Goal: Answer question/provide support: Share knowledge or assist other users

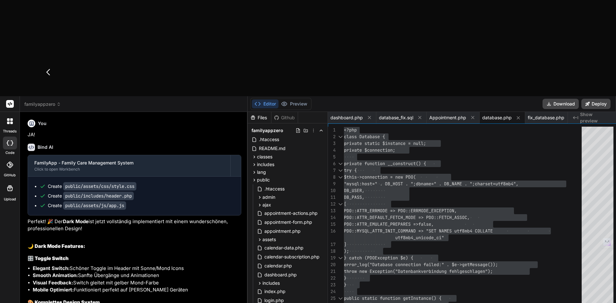
scroll to position [0, 8]
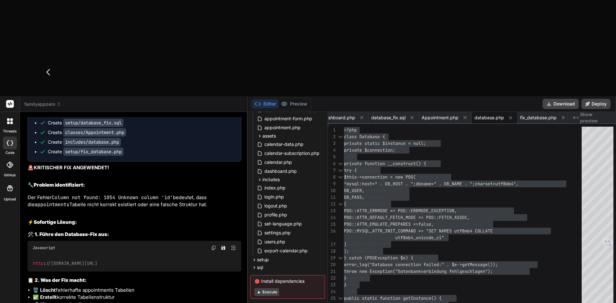
type textarea "W"
type textarea "x"
type textarea "We"
type textarea "x"
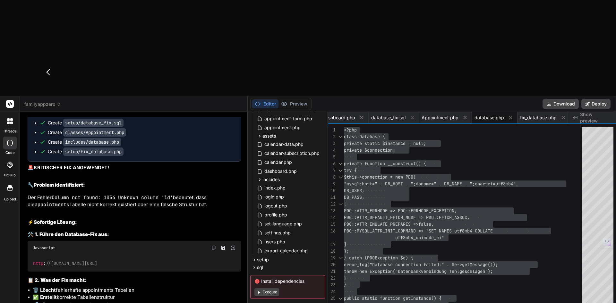
type textarea "[PERSON_NAME]"
type textarea "x"
type textarea "Wenn"
type textarea "x"
type textarea "Wenn"
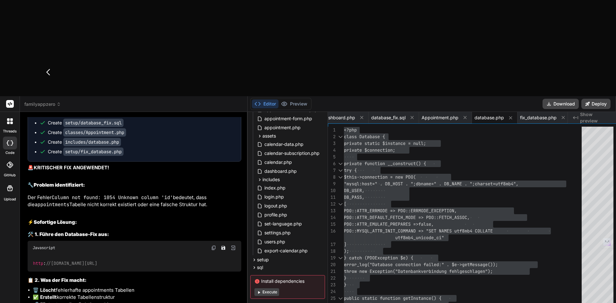
type textarea "x"
type textarea "Wenn i"
type textarea "x"
type textarea "Wenn ic"
type textarea "x"
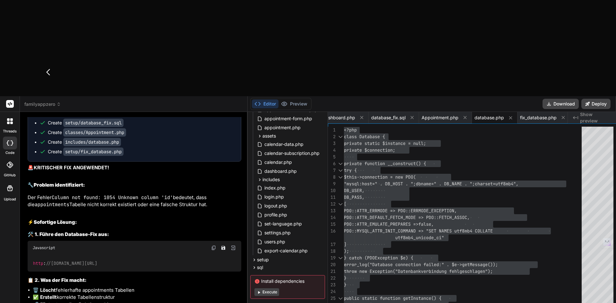
type textarea "Wenn ich"
type textarea "x"
type textarea "Wenn ich"
type textarea "x"
type textarea "Wenn ich e"
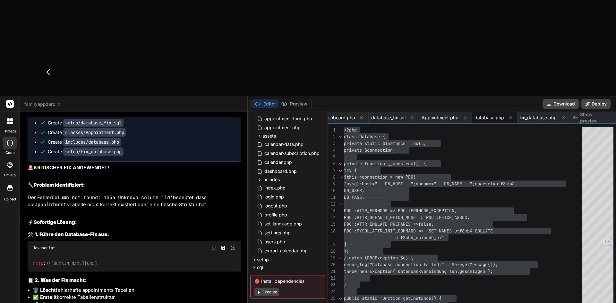
type textarea "x"
type textarea "Wenn ich ei"
type textarea "x"
type textarea "Wenn ich ein"
type textarea "x"
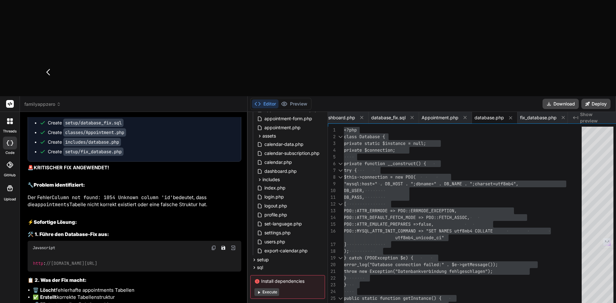
type textarea "Wenn ich eine"
type textarea "x"
type textarea "Wenn ich einen"
type textarea "x"
type textarea "Wenn ich einen"
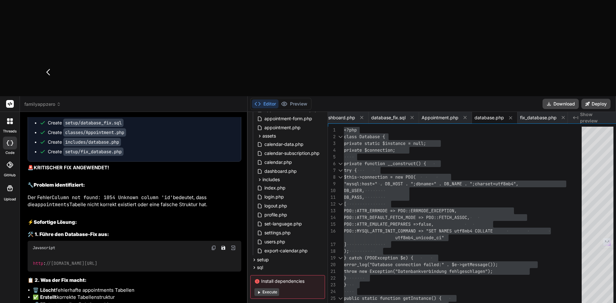
type textarea "x"
type textarea "Wenn ich einen n"
type textarea "x"
type textarea "Wenn ich einen ne"
type textarea "x"
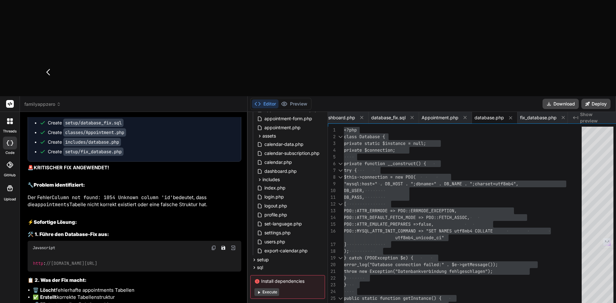
type textarea "Wenn ich einen neu"
type textarea "x"
type textarea "Wenn ich einen neue"
type textarea "x"
type textarea "Wenn ich einen neuen"
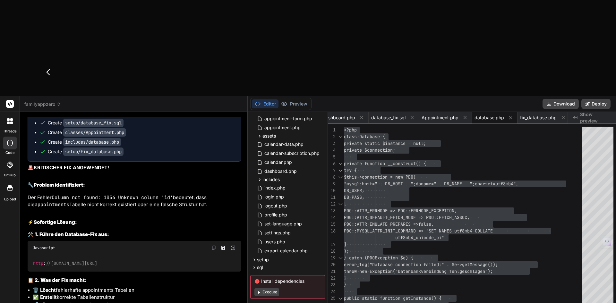
type textarea "x"
type textarea "Wenn ich einen neuen"
type textarea "x"
type textarea "Wenn ich einen neuen W"
type textarea "x"
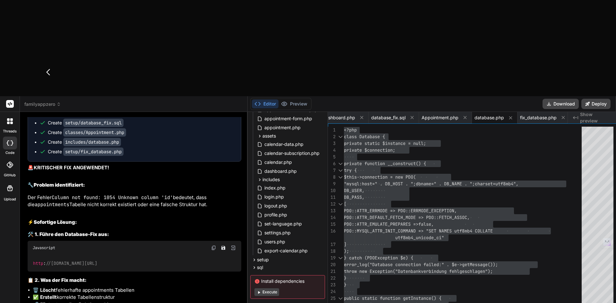
type textarea "Wenn ich einen neuen We"
type textarea "x"
type textarea "Wenn ich einen neuen Web"
type textarea "x"
type textarea "Wenn ich einen neuen Webh"
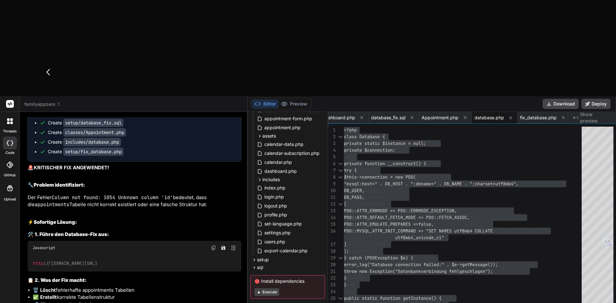
type textarea "x"
type textarea "Wenn ich einen neuen Webho"
type textarea "x"
type textarea "Wenn ich einen neuen Webhoo"
type textarea "x"
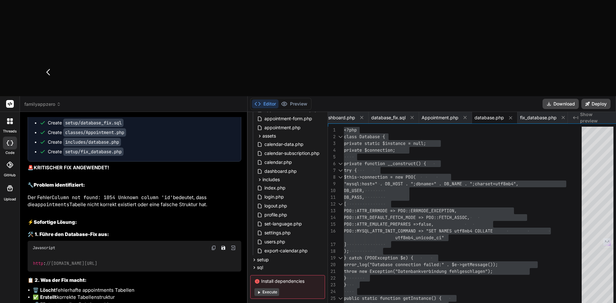
type textarea "Wenn ich einen neuen Webhook"
type textarea "x"
type textarea "Wenn ich einen neuen Webhook"
type textarea "x"
type textarea "Wenn ich einen neuen Webhook v"
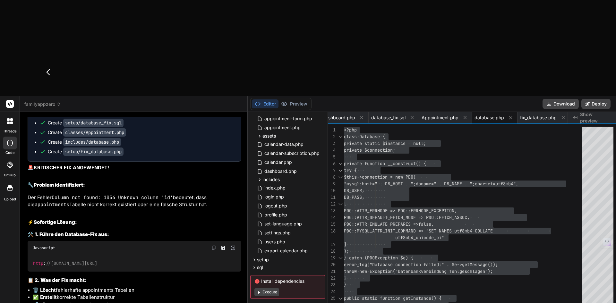
type textarea "x"
type textarea "Wenn ich einen neuen Webhook ve"
type textarea "x"
type textarea "Wenn ich einen neuen Webhook ver"
type textarea "x"
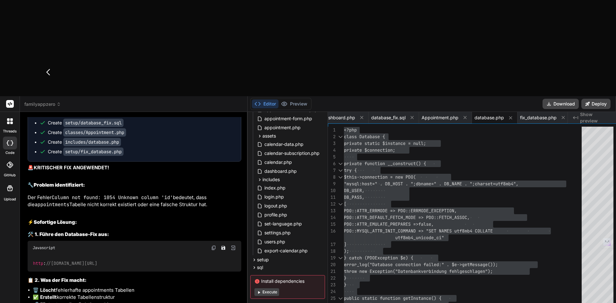
type textarea "Wenn ich einen neuen Webhook vers"
type textarea "x"
type textarea "Wenn ich einen neuen Webhook versu"
type textarea "x"
type textarea "Wenn ich einen neuen Webhook versuc"
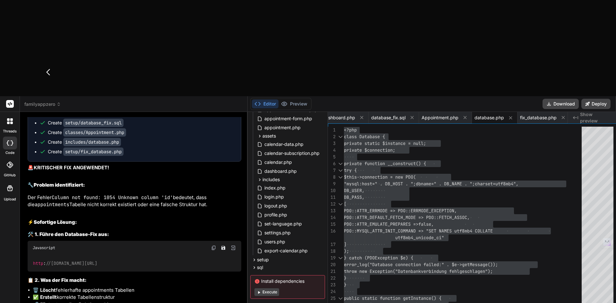
type textarea "x"
type textarea "Wenn ich einen neuen Webhook versuch"
type textarea "x"
type textarea "Wenn ich einen neuen Webhook versuche"
type textarea "x"
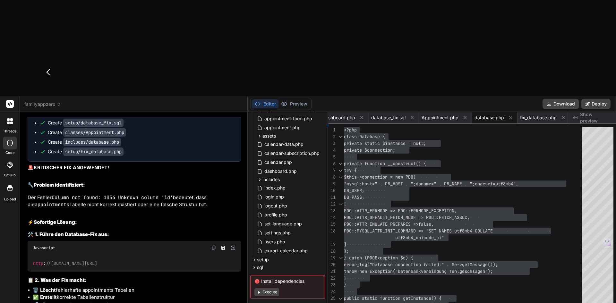
type textarea "Wenn ich einen neuen Webhook versuche"
type textarea "x"
type textarea "Wenn ich einen neuen Webhook versuche a"
type textarea "x"
type textarea "Wenn ich einen neuen Webhook versuche an"
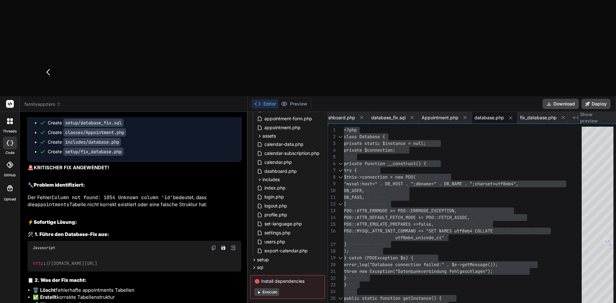
type textarea "x"
type textarea "Wenn ich einen neuen Webhook versuche anz"
type textarea "x"
type textarea "Wenn ich einen neuen Webhook versuche anzu"
type textarea "x"
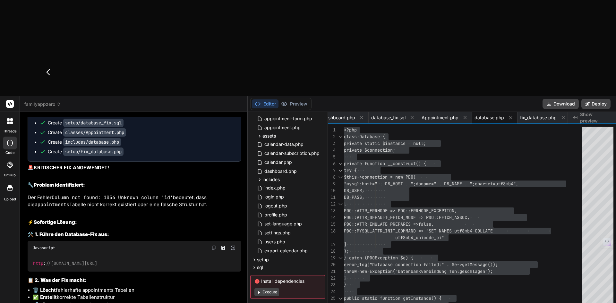
type textarea "Wenn ich einen neuen Webhook versuche anzul"
type textarea "x"
type textarea "Wenn ich einen neuen Webhook versuche anzule"
type textarea "x"
type textarea "Wenn ich einen neuen Webhook versuche anzuleg"
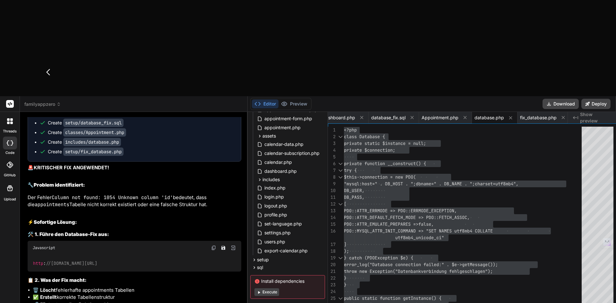
type textarea "x"
type textarea "Wenn ich einen neuen Webhook versuche anzulege"
type textarea "x"
type textarea "Wenn ich einen neuen Webhook versuche anzulegen"
type textarea "x"
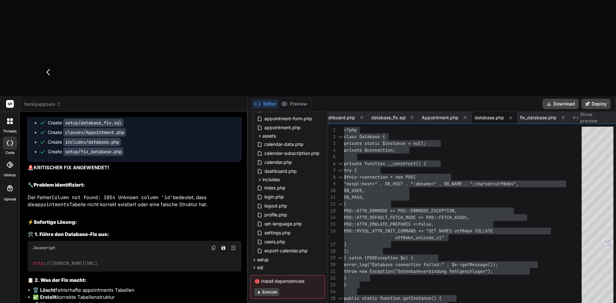
type textarea "Wenn ich einen neuen Webhook versuche anzulegen"
type textarea "x"
type textarea "Wenn ich einen neuen Webhook versuche i anzulegen"
type textarea "x"
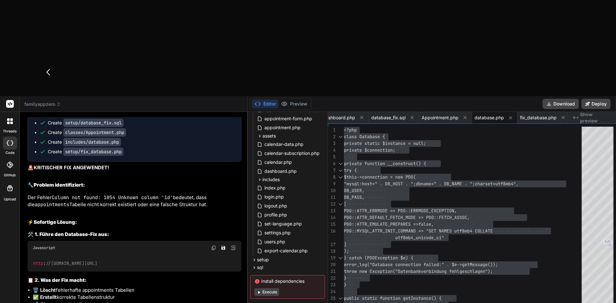
type textarea "Wenn ich einen neuen Webhook versuche im anzulegen"
type textarea "x"
type textarea "Wenn ich einen neuen Webhook versuche im anzulegen"
type textarea "x"
type textarea "Wenn ich einen neuen Webhook versuche im A anzulegen"
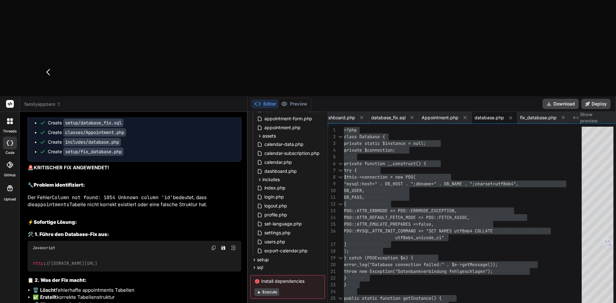
type textarea "x"
type textarea "Wenn ich einen neuen Webhook versuche im Ad anzulegen"
type textarea "x"
type textarea "Wenn ich einen neuen Webhook versuche im Adm anzulegen"
type textarea "x"
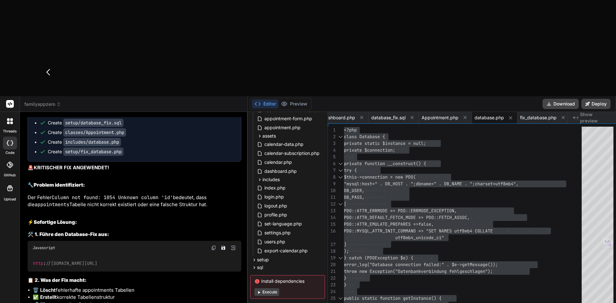
type textarea "Wenn ich einen neuen Webhook versuche im Admi anzulegen"
type textarea "x"
type textarea "Wenn ich einen neuen Webhook versuche im Admin anzulegen"
type textarea "x"
type textarea "Wenn ich einen neuen Webhook versuche im Admin- anzulegen"
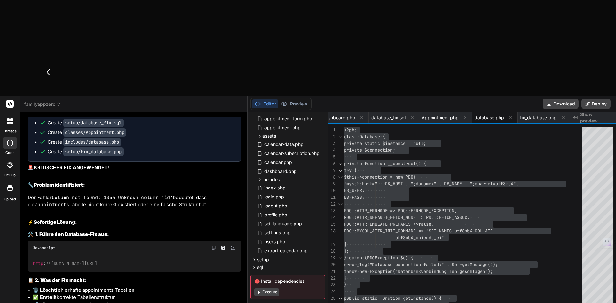
type textarea "x"
type textarea "Wenn ich einen neuen Webhook versuche im Admin-B anzulegen"
type textarea "x"
type textarea "Wenn ich einen neuen Webhook versuche im Admin-Be anzulegen"
type textarea "x"
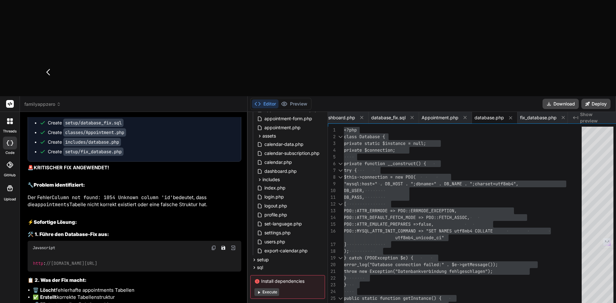
type textarea "Wenn ich einen neuen Webhook versuche im Admin-Ber anzulegen"
type textarea "x"
type textarea "Wenn ich einen neuen Webhook versuche im Admin-Bere anzulegen"
type textarea "x"
type textarea "Wenn ich einen neuen Webhook versuche im Admin-Berei anzulegen"
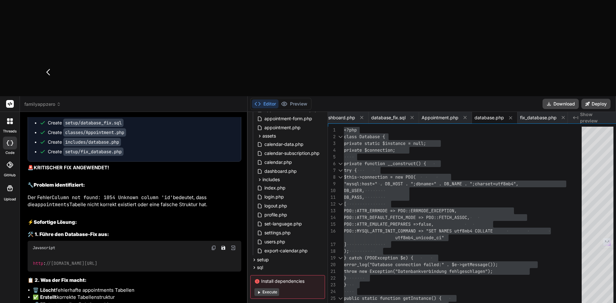
type textarea "x"
type textarea "Wenn ich einen neuen Webhook versuche im Admin-Bereic anzulegen"
type textarea "x"
type textarea "Wenn ich einen neuen Webhook versuche im Admin-Bereich anzulegen"
type textarea "x"
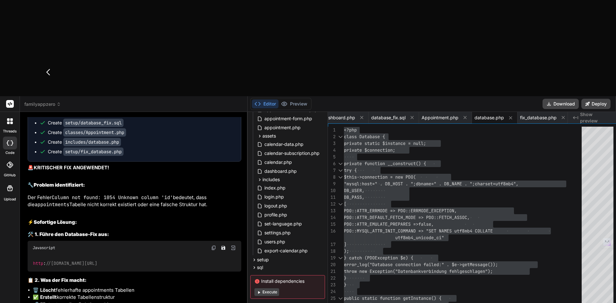
type textarea "Wenn ich einen neuen Webhook versuche im Admin-Bereich anzulegen,"
type textarea "x"
type textarea "Wenn ich einen neuen Webhook versuche im Admin-Bereich anzulegen,"
type textarea "x"
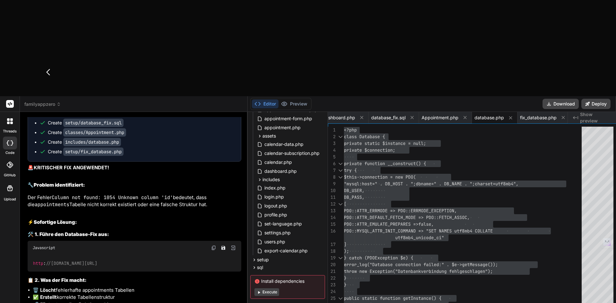
type textarea "Wenn ich einen neuen Webhook versuche im Admin-Bereich anzulegen, w"
type textarea "x"
type textarea "Wenn ich einen neuen Webhook versuche im Admin-Bereich anzulegen, wi"
type textarea "x"
type textarea "Wenn ich einen neuen Webhook versuche im Admin-Bereich anzulegen, wir"
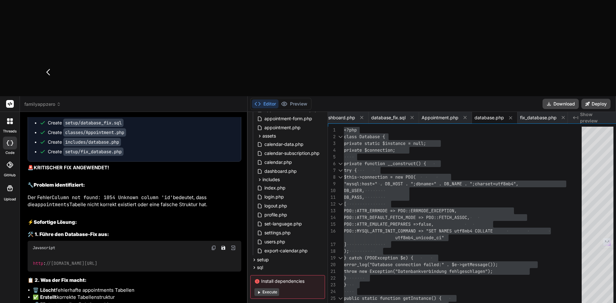
type textarea "x"
type textarea "Wenn ich einen neuen Webhook versuche im Admin-Bereich anzulegen, wird"
type textarea "x"
type textarea "Wenn ich einen neuen Webhook versuche im Admin-Bereich anzulegen, wird"
type textarea "x"
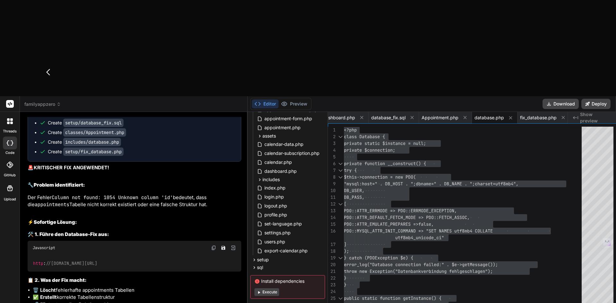
type textarea "Wenn ich einen neuen Webhook versuche im Admin-Bereich anzulegen, wird d"
type textarea "x"
type textarea "Wenn ich einen neuen Webhook versuche im Admin-Bereich anzulegen, wird di"
type textarea "x"
type textarea "Wenn ich einen neuen Webhook versuche im Admin-Bereich anzulegen, wird die"
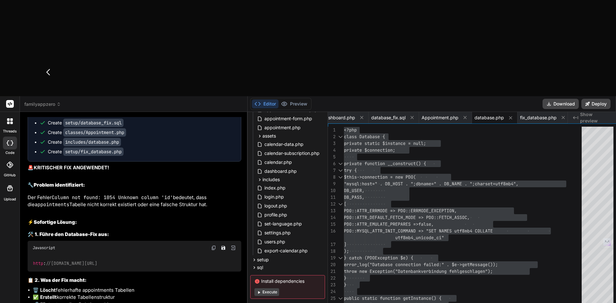
type textarea "x"
type textarea "Wenn ich einen neuen Webhook versuche im Admin-Bereich anzulegen, wird dies"
type textarea "x"
type textarea "Wenn ich einen neuen Webhook versuche im Admin-Bereich anzulegen, wird diese"
type textarea "x"
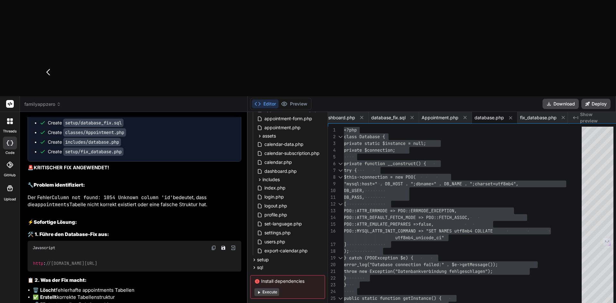
type textarea "Wenn ich einen neuen Webhook versuche im Admin-Bereich anzulegen, wird dieser"
type textarea "x"
type textarea "Wenn ich einen neuen Webhook versuche im Admin-Bereich anzulegen, wird dieser"
type textarea "x"
type textarea "Wenn ich einen neuen Webhook versuche im Admin-Bereich anzulegen, wird dieser n"
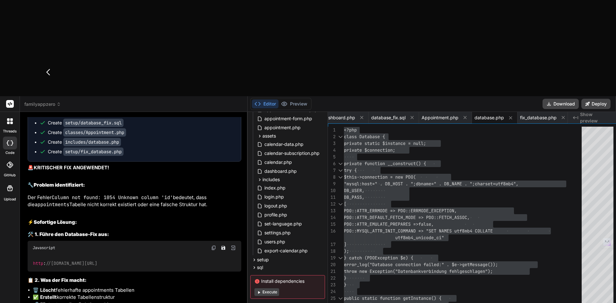
type textarea "x"
type textarea "Wenn ich einen neuen Webhook versuche im Admin-Bereich anzulegen, wird dieser ni"
type textarea "x"
type textarea "Wenn ich einen neuen Webhook versuche im Admin-Bereich anzulegen, wird dieser n…"
type textarea "x"
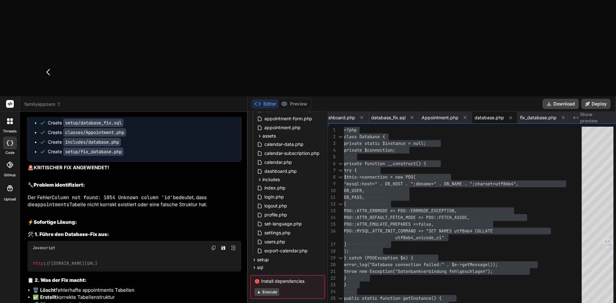
type textarea "Wenn ich einen neuen Webhook versuche im Admin-Bereich anzulegen, wird dieser n…"
type textarea "x"
type textarea "Wenn ich einen neuen Webhook versuche im Admin-Bereich anzulegen, wird dieser n…"
type textarea "x"
type textarea "Wenn ich einen neuen Webhook versuche im Admin-Bereich anzulegen, wird dieser n…"
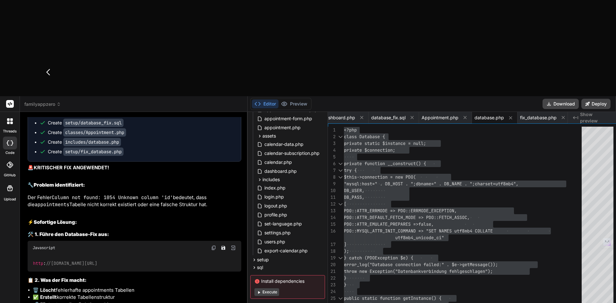
type textarea "x"
type textarea "Wenn ich einen neuen Webhook versuche im Admin-Bereich anzulegen, wird dieser n…"
type textarea "x"
type textarea "Wenn ich einen neuen Webhook versuche im Admin-Bereich anzulegen, wird dieser n…"
type textarea "x"
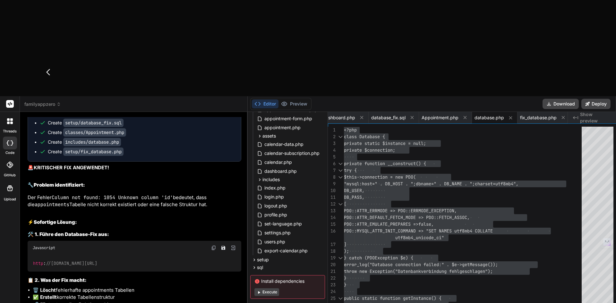
type textarea "Wenn ich einen neuen Webhook versuche im Admin-Bereich anzulegen, wird dieser n…"
type textarea "x"
type textarea "Wenn ich einen neuen Webhook versuche im Admin-Bereich anzulegen, wird dieser n…"
type textarea "x"
type textarea "Wenn ich einen neuen Webhook versuche im Admin-Bereich anzulegen, wird dieser n…"
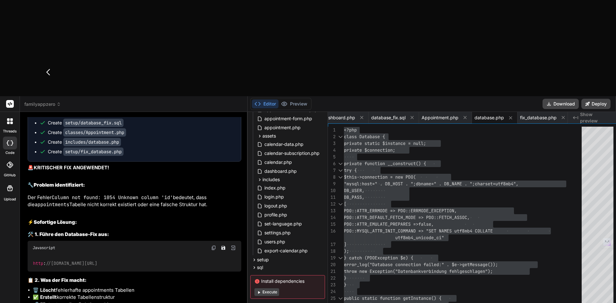
type textarea "x"
type textarea "Wenn ich einen neuen Webhook versuche im Admin-Bereich anzulegen, wird dieser n…"
type textarea "x"
type textarea "Wenn ich einen neuen Webhook versuche im Admin-Bereich anzulegen, wird dieser n…"
type textarea "x"
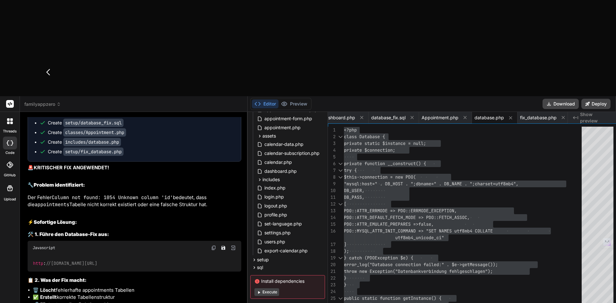
type textarea "Wenn ich einen neuen Webhook versuche im Admin-Bereich anzulegen, wird dieser n…"
type textarea "x"
type textarea "Wenn ich einen neuen Webhook versuche im Admin-Bereich anzulegen, wird dieser n…"
type textarea "x"
type textarea "Wenn ich einen neuen Webhook versuche im Admin-Bereich anzulegen, wird dieser n…"
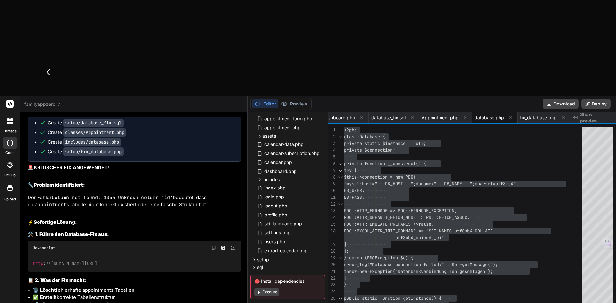
type textarea "x"
type textarea "Wenn ich einen neuen Webhook versuche im Admin-Bereich anzulegen, wird dieser n…"
type textarea "x"
type textarea "Wenn ich einen neuen Webhook versuche im Admin-Bereich anzulegen, wird dieser n…"
type textarea "x"
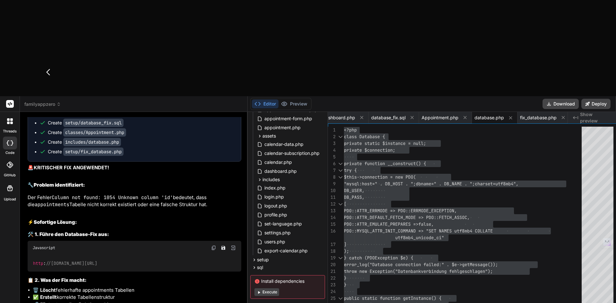
type textarea "Wenn ich einen neuen Webhook versuche im Admin-Bereich anzulegen, wird dieser n…"
type textarea "x"
type textarea "Wenn ich einen neuen Webhook versuche im Admin-Bereich anzulegen, wird dieser n…"
type textarea "x"
type textarea "Wenn ich einen neuen Webhook versuche im Admin-Bereich anzulegen, wird dieser n…"
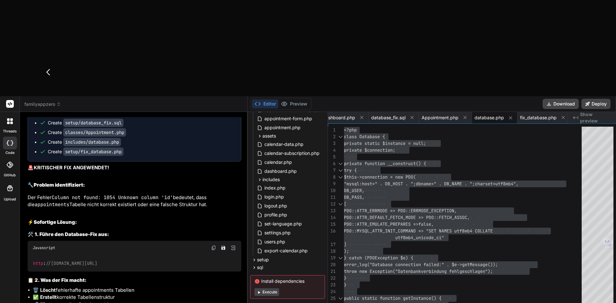
type textarea "x"
type textarea "Wenn ich einen neuen Webhook versuche im Admin-Bereich anzulegen, wird dieser n…"
type textarea "x"
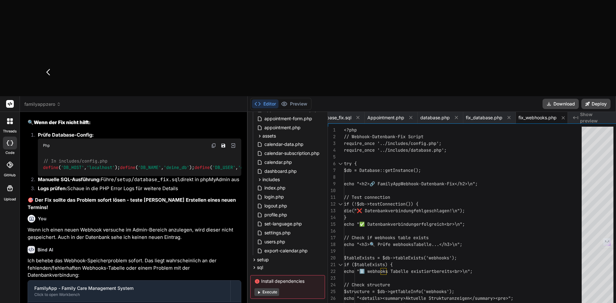
scroll to position [8473, 0]
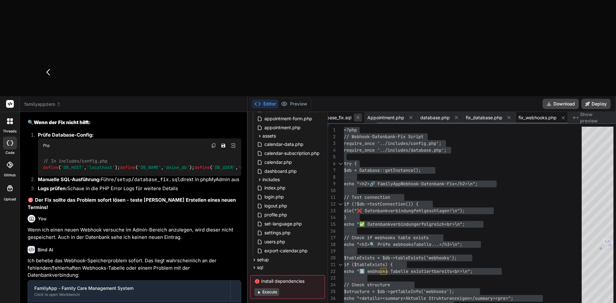
click at [355, 115] on icon at bounding box center [357, 117] width 5 height 5
click at [310, 115] on icon at bounding box center [307, 117] width 5 height 5
click at [355, 115] on span "Appointment.php" at bounding box center [349, 118] width 37 height 6
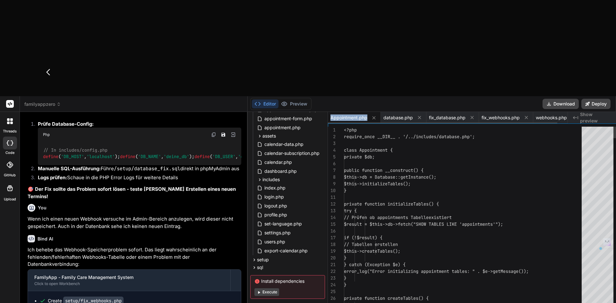
click at [355, 115] on span "Appointment.php" at bounding box center [349, 118] width 37 height 6
click at [371, 115] on icon at bounding box center [373, 117] width 5 height 5
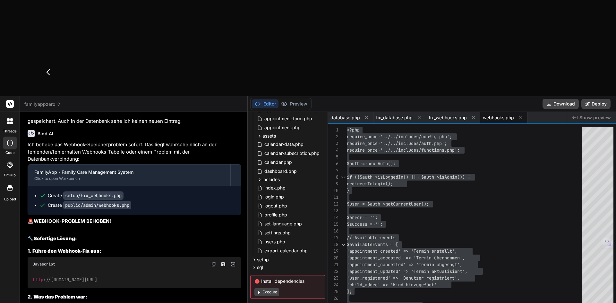
scroll to position [8602, 0]
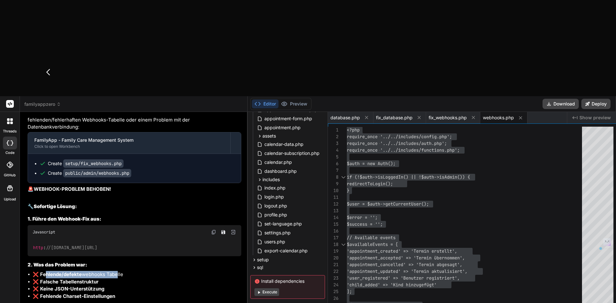
drag, startPoint x: 47, startPoint y: 197, endPoint x: 116, endPoint y: 198, distance: 69.3
click at [116, 271] on li "❌ Fehlende/defekte webhooks Tabelle" at bounding box center [137, 274] width 209 height 7
click at [50, 279] on strong "❌ Falsche Tabellenstruktur" at bounding box center [66, 282] width 66 height 6
drag, startPoint x: 40, startPoint y: 206, endPoint x: 110, endPoint y: 207, distance: 70.0
click at [110, 279] on li "❌ Falsche Tabellenstruktur" at bounding box center [137, 282] width 209 height 7
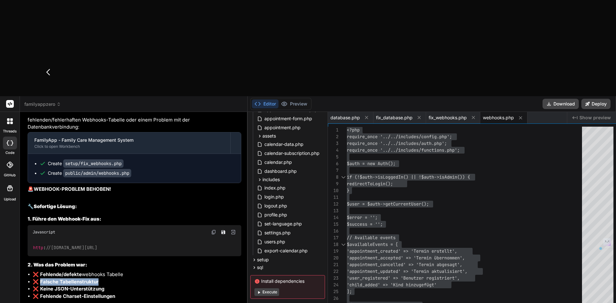
click at [51, 286] on strong "❌ Keine JSON-Unterstützung" at bounding box center [69, 289] width 72 height 6
drag, startPoint x: 38, startPoint y: 213, endPoint x: 104, endPoint y: 215, distance: 66.2
click at [104, 286] on strong "❌ Keine JSON-Unterstützung" at bounding box center [69, 289] width 72 height 6
click at [70, 293] on strong "❌ Fehlende Charset-Einstellungen" at bounding box center [74, 296] width 82 height 6
drag, startPoint x: 38, startPoint y: 215, endPoint x: 117, endPoint y: 219, distance: 79.4
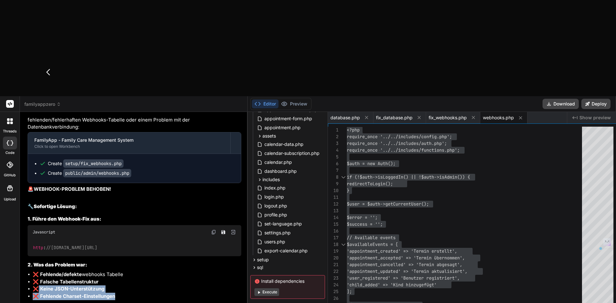
click at [117, 271] on ul "❌ Fehlende/defekte webhooks Tabelle ❌ Falsche Tabellenstruktur ❌ Keine JSON-Unt…" at bounding box center [135, 285] width 214 height 29
click at [71, 279] on strong "❌ Falsche Tabellenstruktur" at bounding box center [66, 282] width 66 height 6
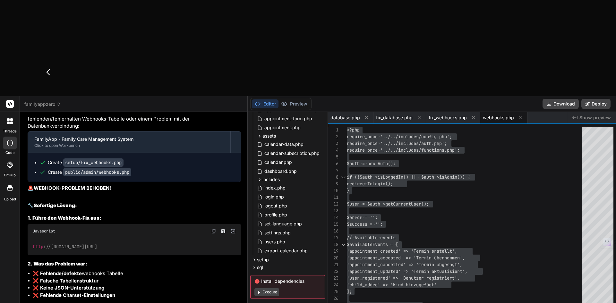
scroll to position [8570, 0]
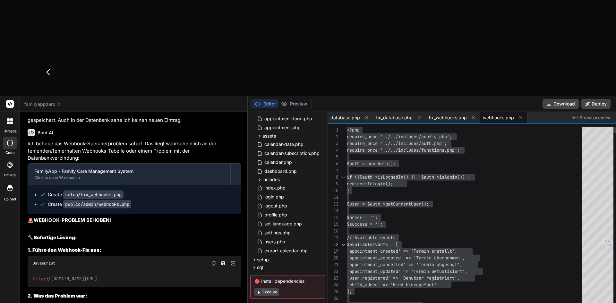
drag, startPoint x: 483, startPoint y: 77, endPoint x: 474, endPoint y: 60, distance: 19.0
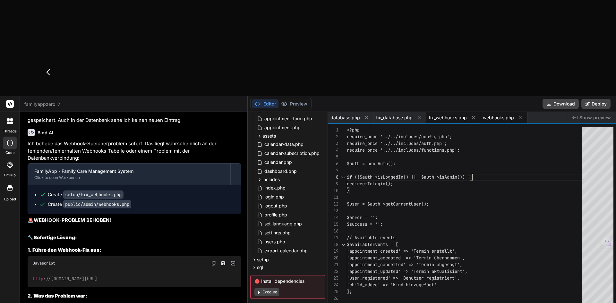
click at [448, 115] on span "fix_webhooks.php" at bounding box center [448, 118] width 38 height 6
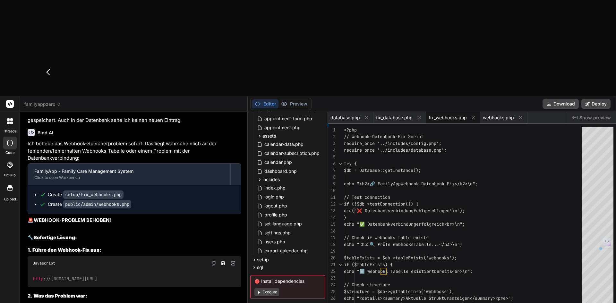
drag, startPoint x: 180, startPoint y: 203, endPoint x: 138, endPoint y: 203, distance: 42.4
click at [98, 276] on code "http : //[DOMAIN_NAME][URL]" at bounding box center [65, 279] width 65 height 7
copy span "fix_webhooks.php"
paste textarea "Not Found The requested URL was not found on this server. Additionally, a 404 N…"
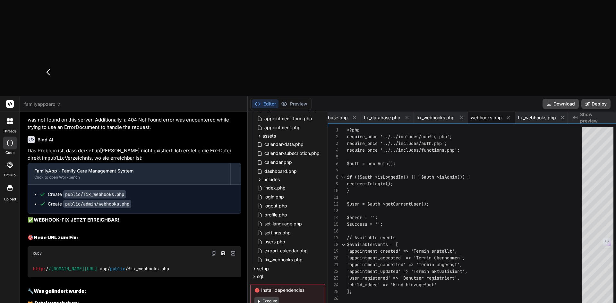
scroll to position [9218, 0]
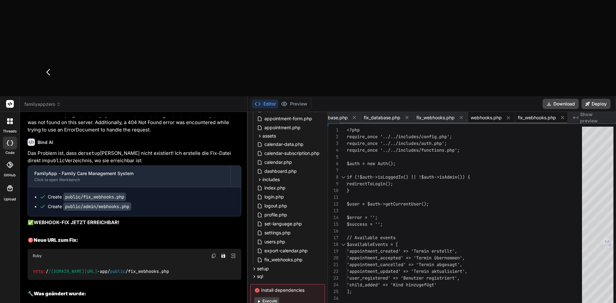
click at [538, 112] on div "fix_webhooks.php" at bounding box center [542, 118] width 54 height 12
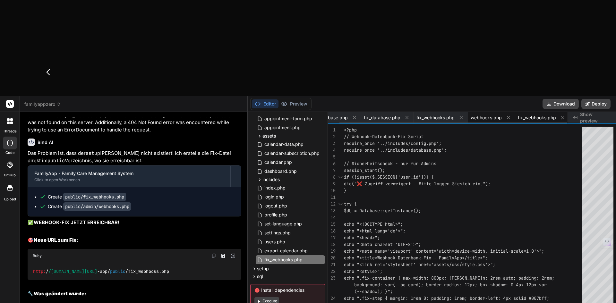
click at [489, 115] on span "webhooks.php" at bounding box center [486, 118] width 31 height 6
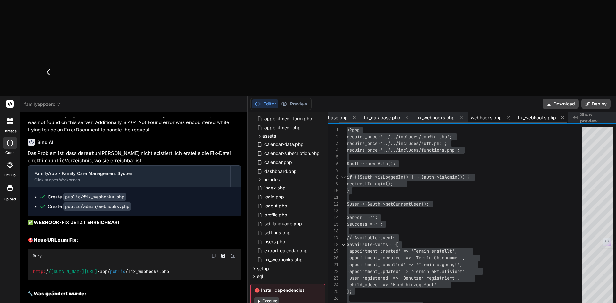
click at [530, 115] on span "fix_webhooks.php" at bounding box center [537, 118] width 38 height 6
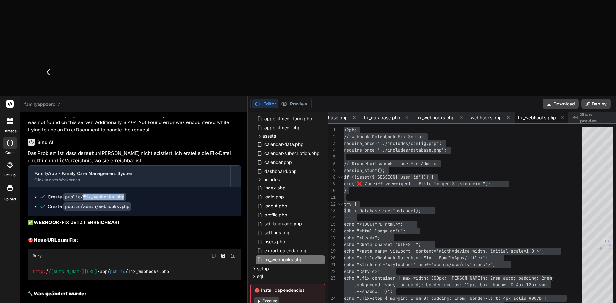
drag, startPoint x: 127, startPoint y: 134, endPoint x: 84, endPoint y: 134, distance: 42.7
click at [84, 193] on code "public/fix_webhooks.php" at bounding box center [94, 197] width 63 height 8
copy code "fix_webhooks.php"
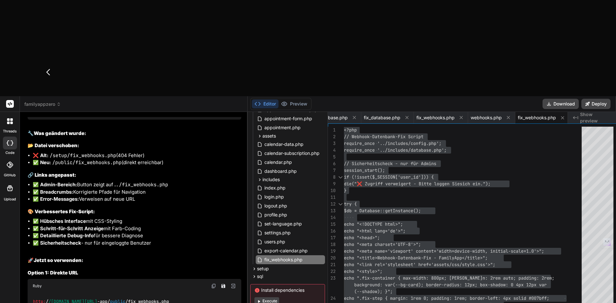
scroll to position [9443, 0]
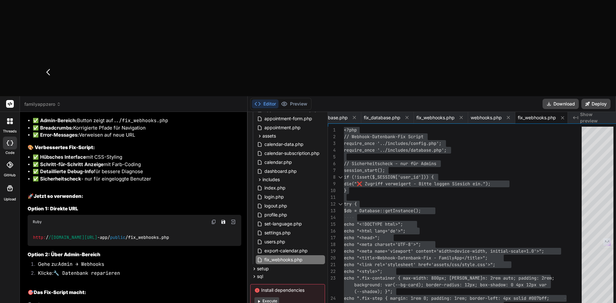
click at [122, 235] on span "public" at bounding box center [117, 238] width 15 height 6
drag, startPoint x: 144, startPoint y: 177, endPoint x: 93, endPoint y: 175, distance: 51.4
click at [93, 229] on div "http: / /[DOMAIN_NAME][URL] -app/ public /fix_webhooks.php" at bounding box center [135, 237] width 214 height 17
click at [125, 235] on span "public" at bounding box center [117, 238] width 15 height 6
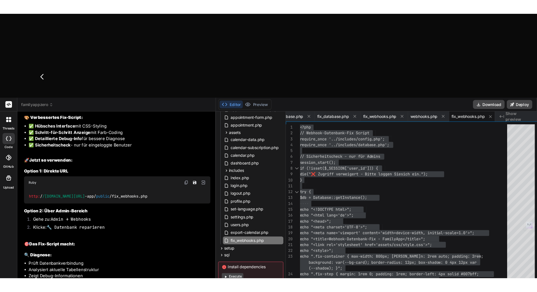
scroll to position [9507, 0]
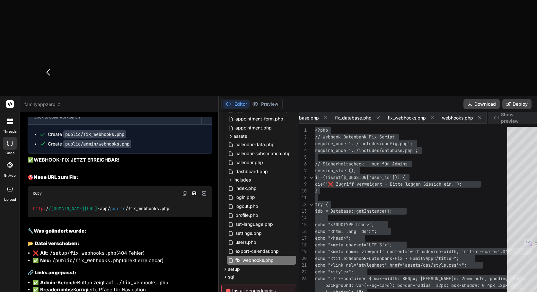
scroll to position [9761, 0]
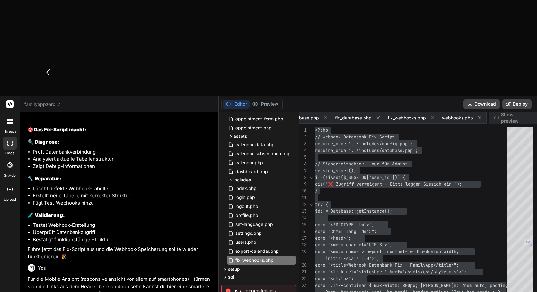
drag, startPoint x: 486, startPoint y: 7, endPoint x: 367, endPoint y: 96, distance: 148.2
click at [486, 99] on button "Download" at bounding box center [481, 104] width 36 height 10
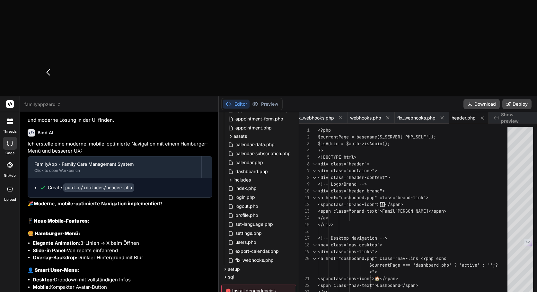
scroll to position [10007, 0]
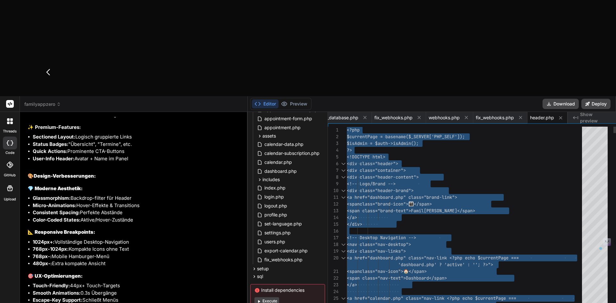
scroll to position [9754, 0]
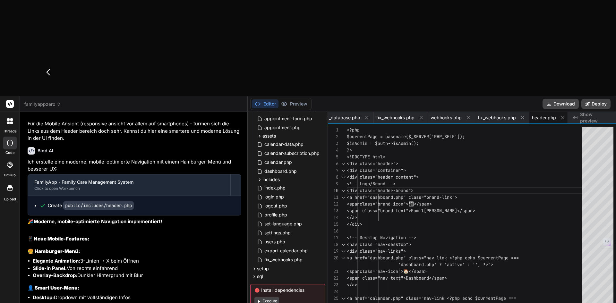
click at [93, 120] on p "Für die Mobile Ansicht (responsive ansicht vor allem auf smartphones) - türmen …" at bounding box center [135, 131] width 214 height 22
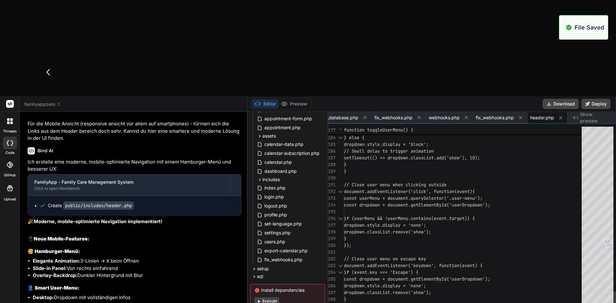
scroll to position [0, 52]
drag, startPoint x: 194, startPoint y: 181, endPoint x: 381, endPoint y: 44, distance: 232.6
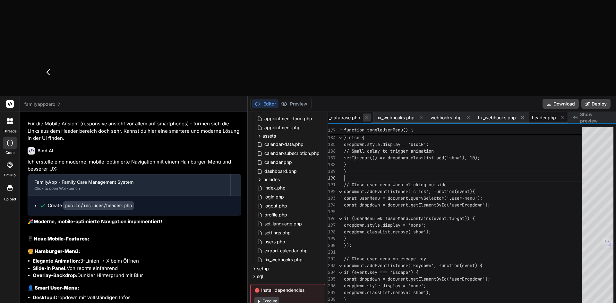
click at [367, 115] on icon at bounding box center [366, 117] width 5 height 5
click at [365, 115] on icon at bounding box center [366, 117] width 5 height 5
click at [374, 116] on icon at bounding box center [375, 117] width 3 height 3
click at [369, 115] on icon at bounding box center [368, 117] width 5 height 5
click at [375, 115] on icon at bounding box center [375, 117] width 5 height 5
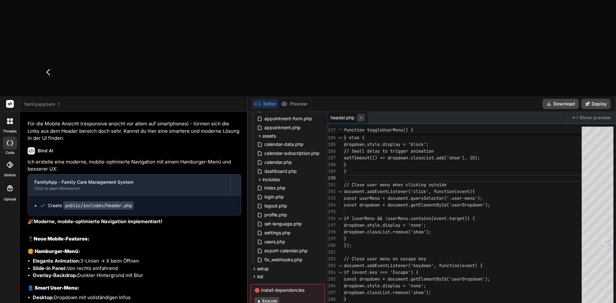
click at [363, 114] on button at bounding box center [361, 118] width 8 height 8
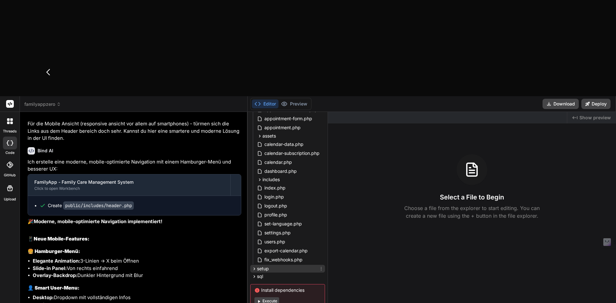
click at [252, 266] on icon at bounding box center [254, 268] width 5 height 5
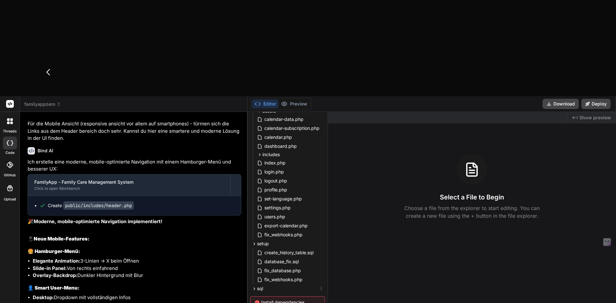
scroll to position [136, 0]
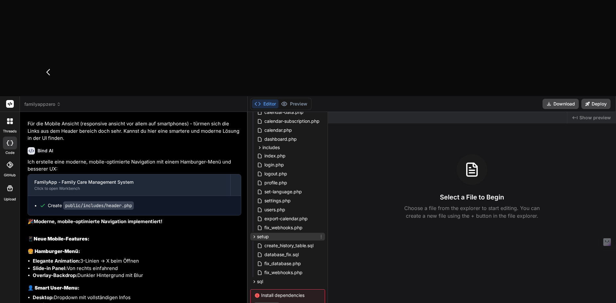
click at [255, 234] on icon at bounding box center [254, 236] width 5 height 5
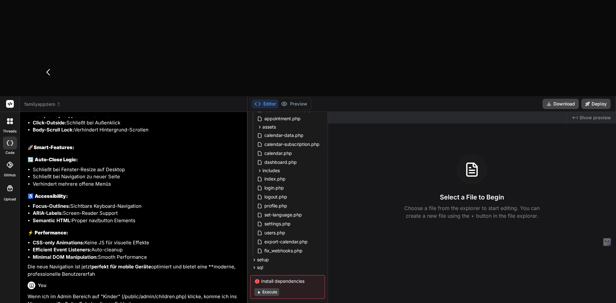
scroll to position [10128, 0]
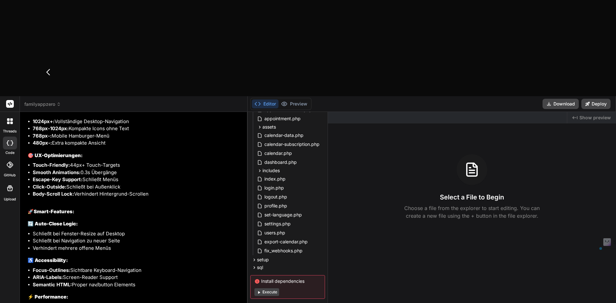
drag, startPoint x: 33, startPoint y: 113, endPoint x: 159, endPoint y: 130, distance: 126.6
click at [159, 162] on ul "Touch-Friendly: 44px+ Touch-Targets Smooth Animations: 0.3s Übergänge Escape-Ke…" at bounding box center [135, 180] width 214 height 36
click at [174, 220] on h3 "🔄 Auto-Close Logic:" at bounding box center [135, 223] width 214 height 7
drag, startPoint x: 34, startPoint y: 125, endPoint x: 139, endPoint y: 125, distance: 105.6
click at [139, 184] on li "Click-Outside: Schließt bei Außenklick" at bounding box center [137, 187] width 209 height 7
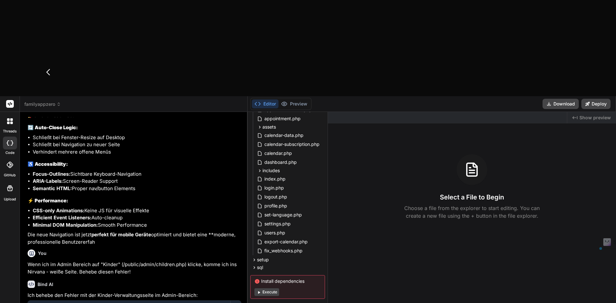
scroll to position [10268, 0]
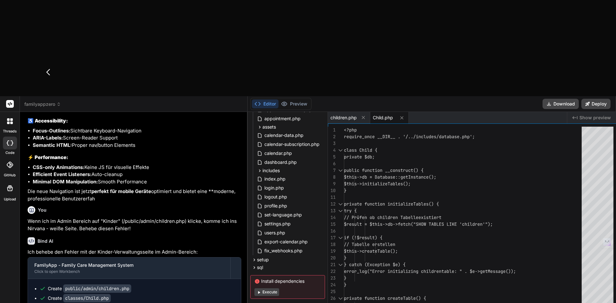
drag, startPoint x: 71, startPoint y: 192, endPoint x: 63, endPoint y: 185, distance: 11.1
drag, startPoint x: 63, startPoint y: 185, endPoint x: 387, endPoint y: 102, distance: 334.5
click at [343, 112] on div "children.php" at bounding box center [349, 118] width 42 height 12
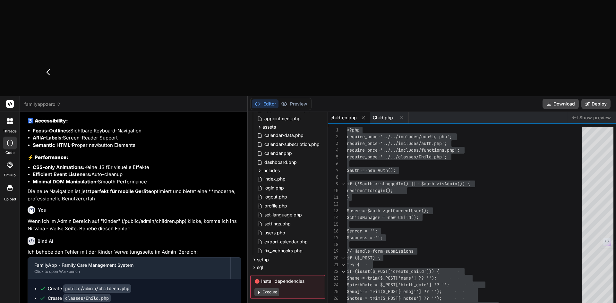
drag, startPoint x: 361, startPoint y: 22, endPoint x: 360, endPoint y: 30, distance: 7.8
click at [361, 115] on icon at bounding box center [363, 117] width 5 height 5
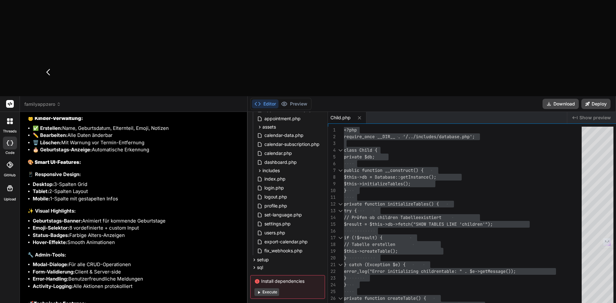
scroll to position [10428, 0]
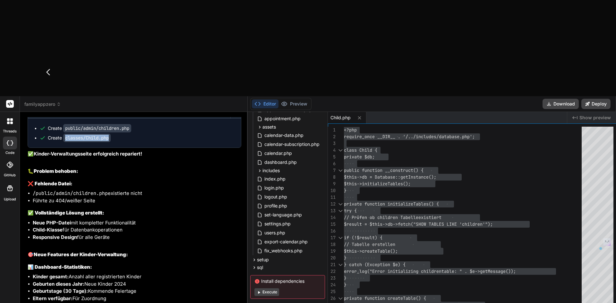
drag, startPoint x: 111, startPoint y: 74, endPoint x: 66, endPoint y: 73, distance: 45.6
click at [66, 134] on code "classes/Child.php" at bounding box center [86, 138] width 47 height 8
copy code "classes/Child.php"
paste textarea "classes/Child.php"
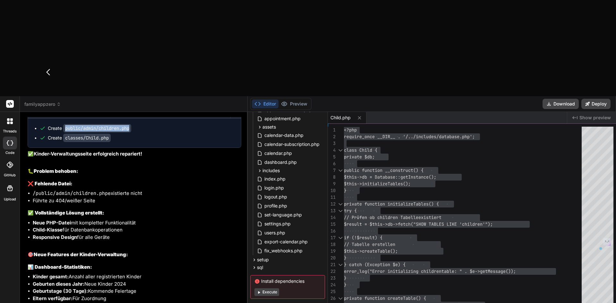
drag, startPoint x: 132, startPoint y: 65, endPoint x: 65, endPoint y: 64, distance: 66.8
click at [65, 124] on code "public/admin/children.php" at bounding box center [97, 128] width 68 height 8
copy code "public/admin/children.php"
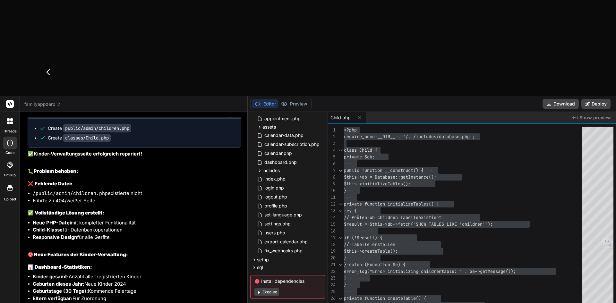
paste textarea "public/admin/children.php"
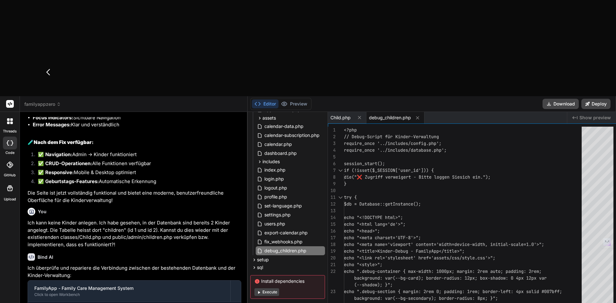
scroll to position [10957, 0]
click at [359, 115] on icon at bounding box center [359, 117] width 5 height 5
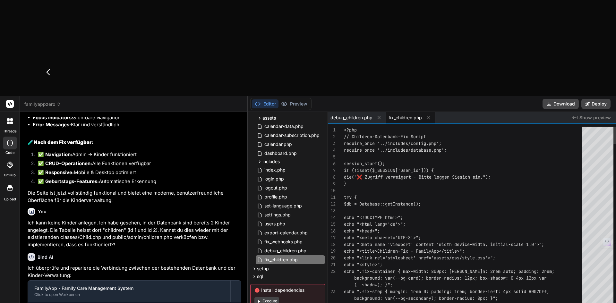
scroll to position [131, 0]
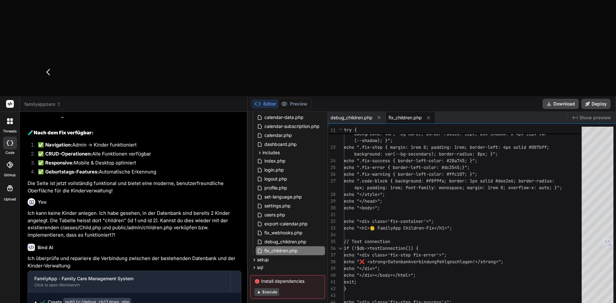
scroll to position [10967, 0]
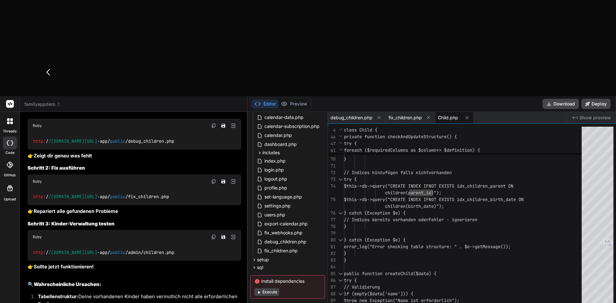
scroll to position [11503, 0]
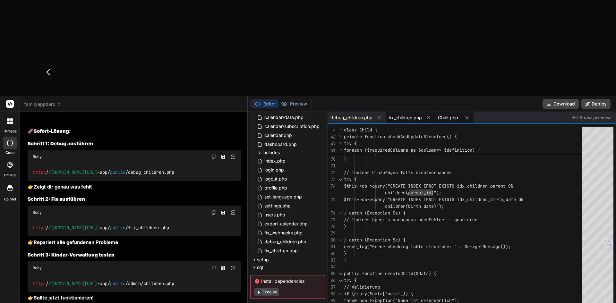
click at [402, 115] on span "fix_children.php" at bounding box center [405, 118] width 33 height 6
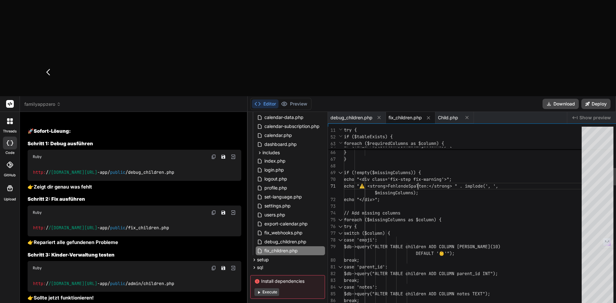
click at [346, 115] on span "debug_children.php" at bounding box center [352, 118] width 42 height 6
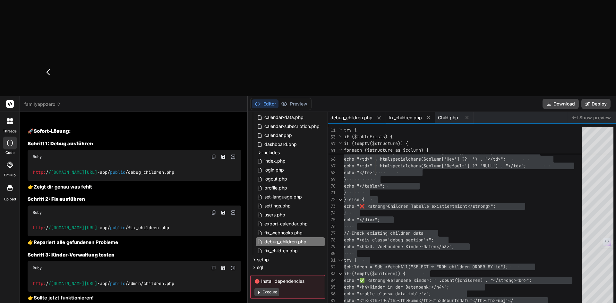
click at [395, 115] on span "fix_children.php" at bounding box center [405, 118] width 33 height 6
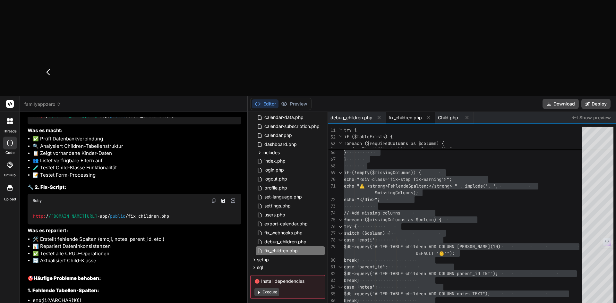
scroll to position [11021, 0]
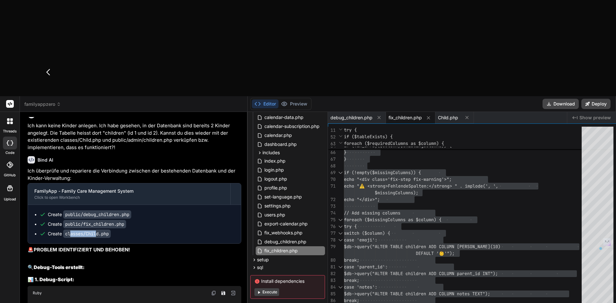
drag, startPoint x: 71, startPoint y: 170, endPoint x: 97, endPoint y: 169, distance: 26.6
click at [97, 230] on code "classes/Child.php" at bounding box center [86, 234] width 47 height 8
click at [377, 115] on icon at bounding box center [378, 117] width 5 height 5
click at [371, 115] on icon at bounding box center [370, 117] width 5 height 5
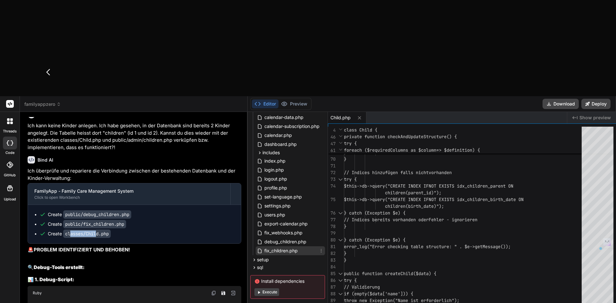
click at [320, 248] on icon at bounding box center [321, 250] width 5 height 5
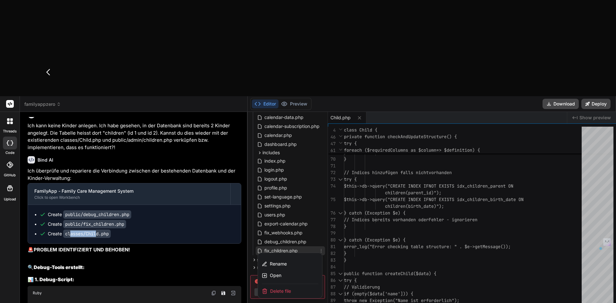
click at [275, 288] on span "Delete file" at bounding box center [280, 291] width 21 height 6
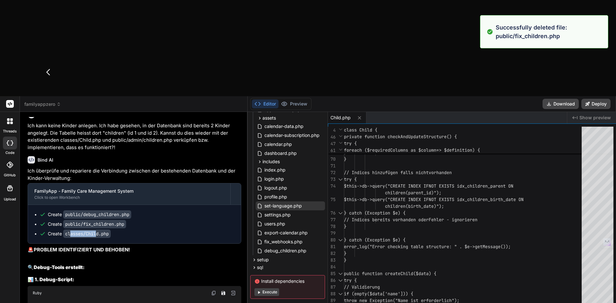
scroll to position [122, 0]
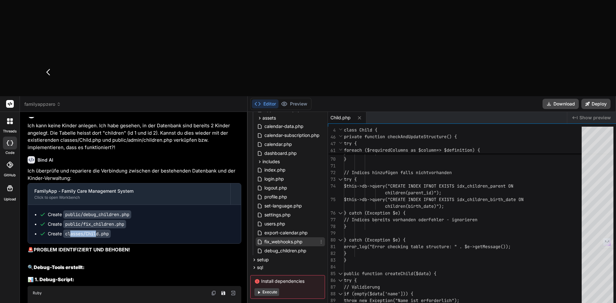
click at [295, 238] on span "fix_webhooks.php" at bounding box center [283, 242] width 39 height 8
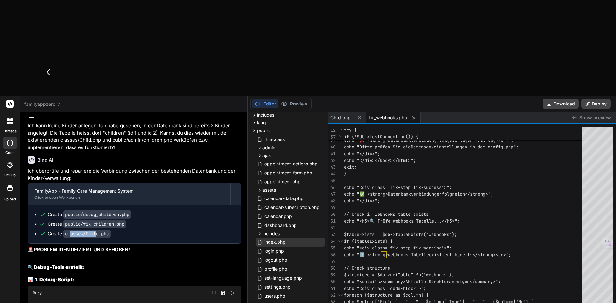
scroll to position [0, 0]
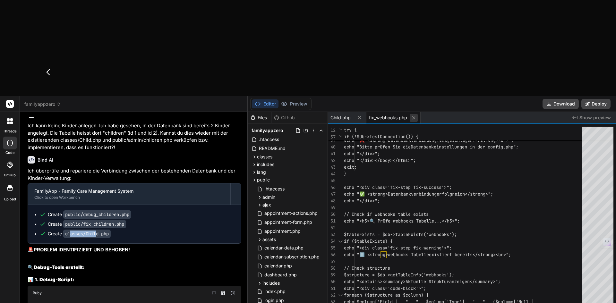
click at [416, 114] on button at bounding box center [414, 118] width 8 height 8
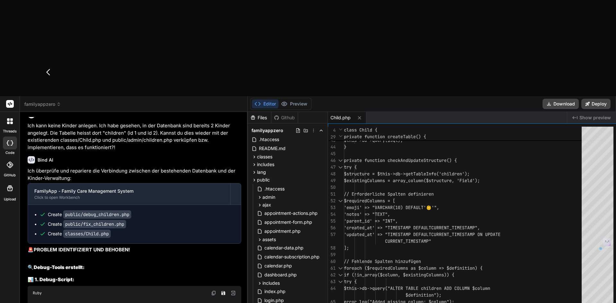
click at [342, 115] on span "Child.php" at bounding box center [341, 118] width 20 height 6
click at [253, 154] on icon at bounding box center [254, 156] width 5 height 5
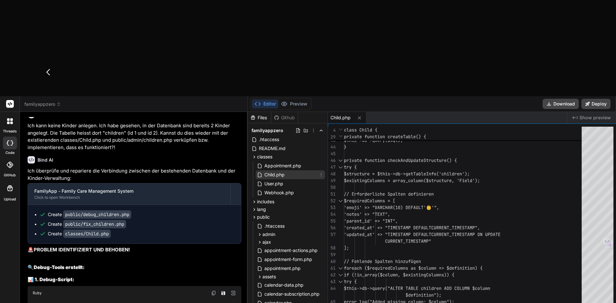
click at [319, 172] on icon at bounding box center [321, 174] width 5 height 5
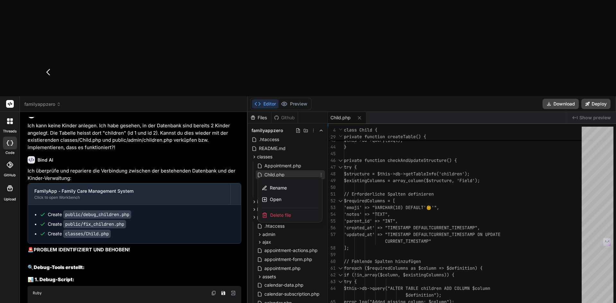
click at [373, 112] on div at bounding box center [432, 256] width 368 height 288
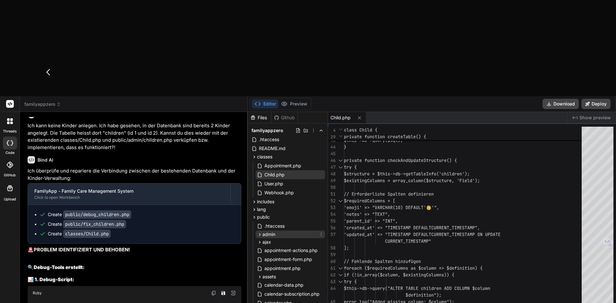
click at [268, 231] on span "admin" at bounding box center [269, 234] width 13 height 6
click at [290, 240] on span "children.php" at bounding box center [283, 244] width 28 height 8
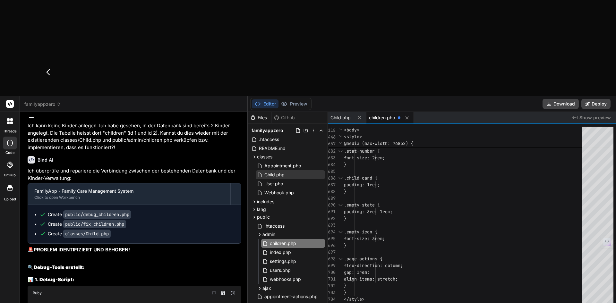
click at [275, 171] on span "Child.php" at bounding box center [275, 175] width 22 height 8
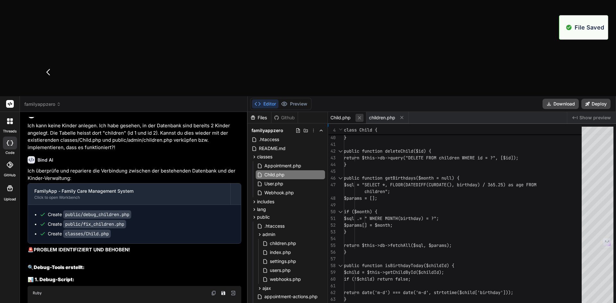
click at [361, 115] on icon at bounding box center [359, 117] width 5 height 5
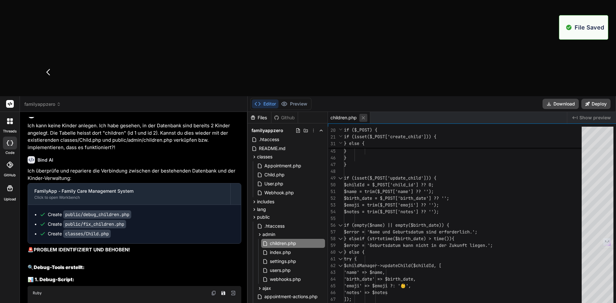
click at [363, 115] on icon at bounding box center [363, 117] width 5 height 5
